Goal: Task Accomplishment & Management: Manage account settings

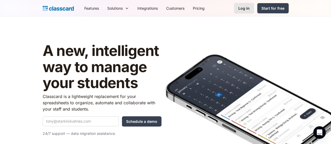
click at [250, 8] on div "Log in" at bounding box center [243, 7] width 11 height 5
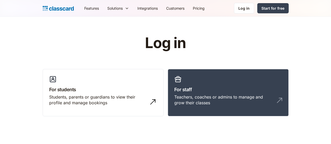
click at [222, 81] on link "For staff Teachers, coaches or admins to manage and grow their classes" at bounding box center [228, 93] width 121 height 48
